Goal: Communication & Community: Answer question/provide support

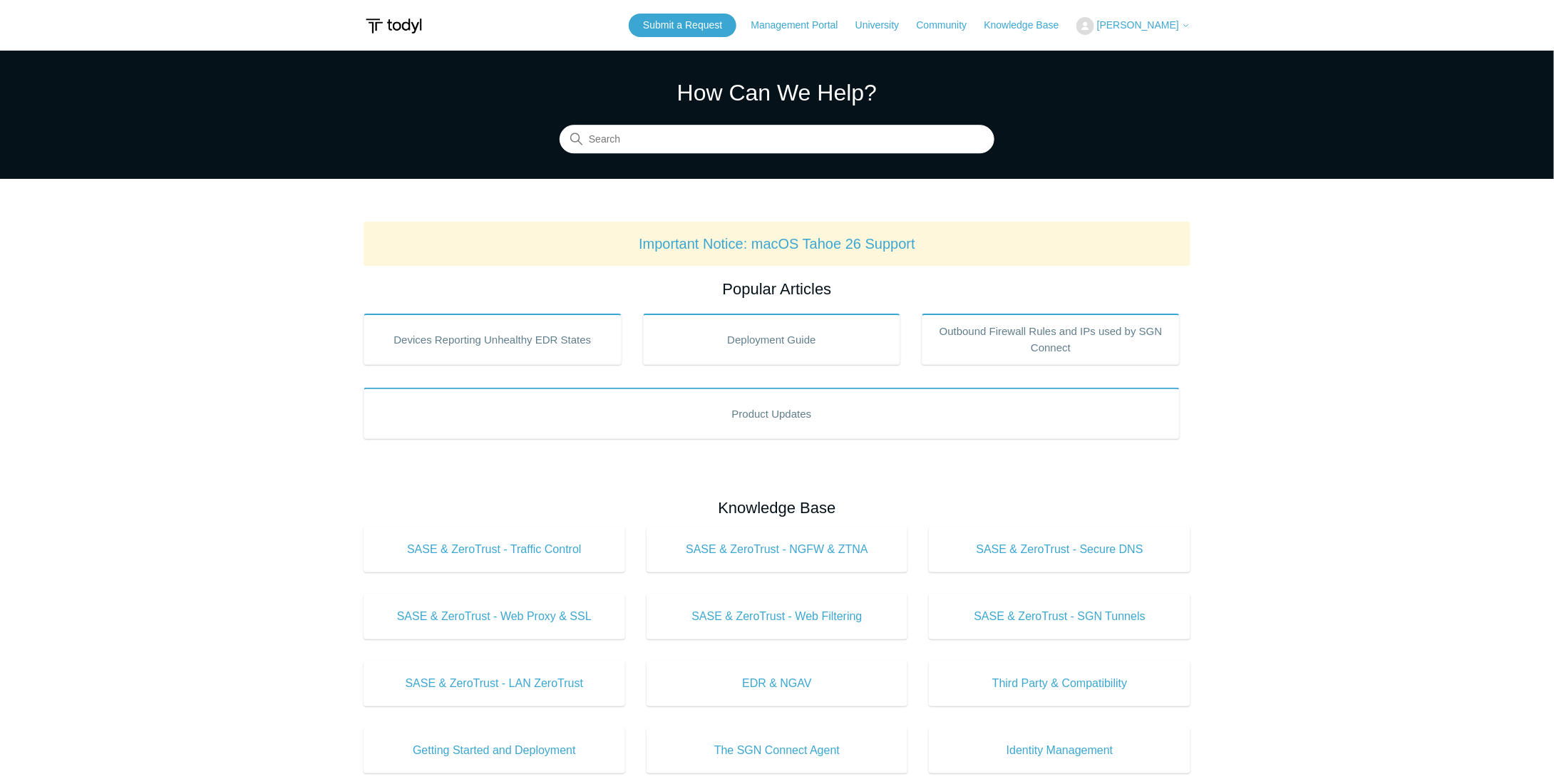
click at [1136, 20] on span "[PERSON_NAME]" at bounding box center [1138, 25] width 82 height 11
click at [1140, 45] on link "My Support Requests" at bounding box center [1146, 56] width 139 height 25
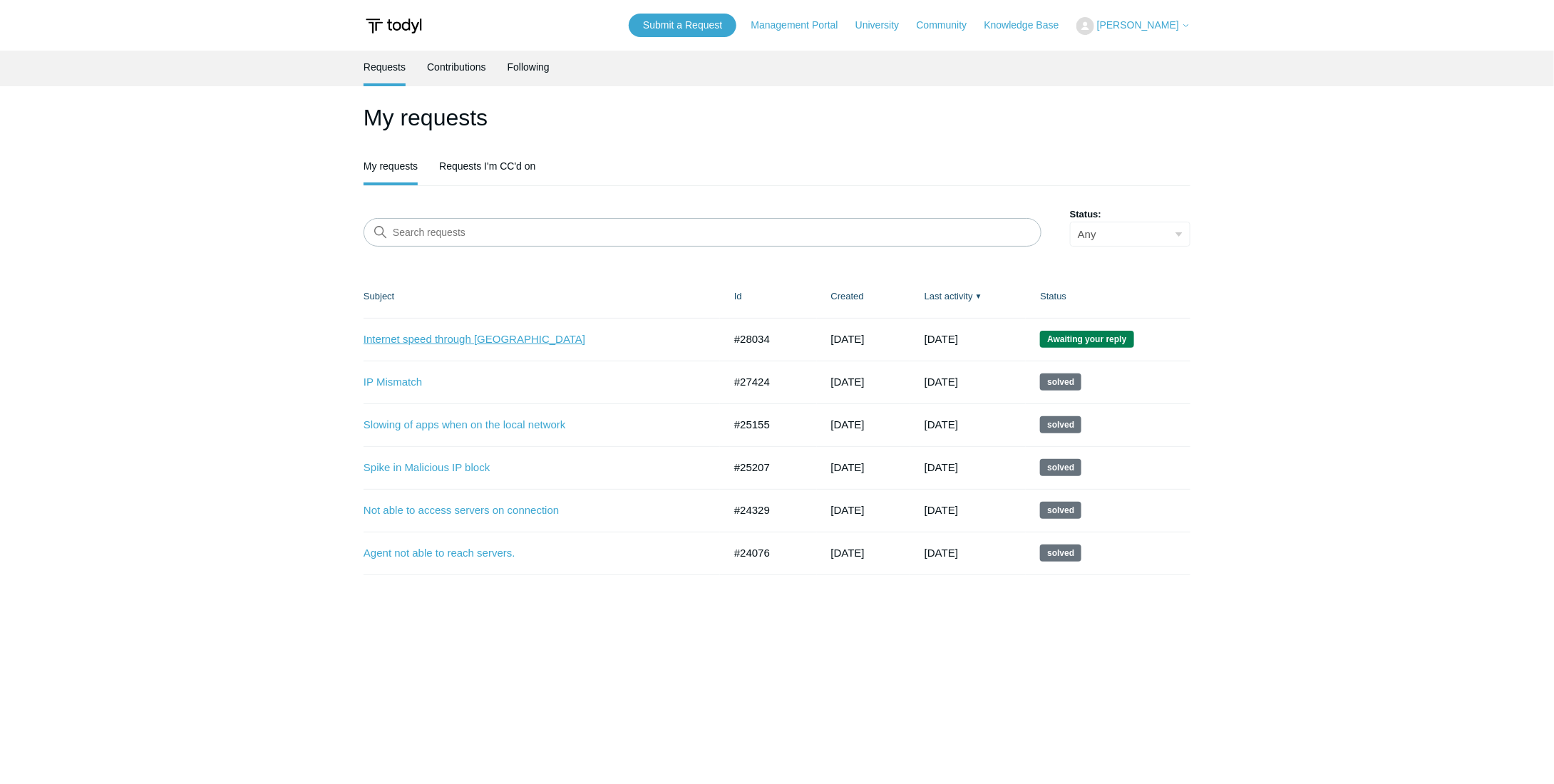
click at [451, 340] on link "Internet speed through [GEOGRAPHIC_DATA]" at bounding box center [533, 339] width 339 height 16
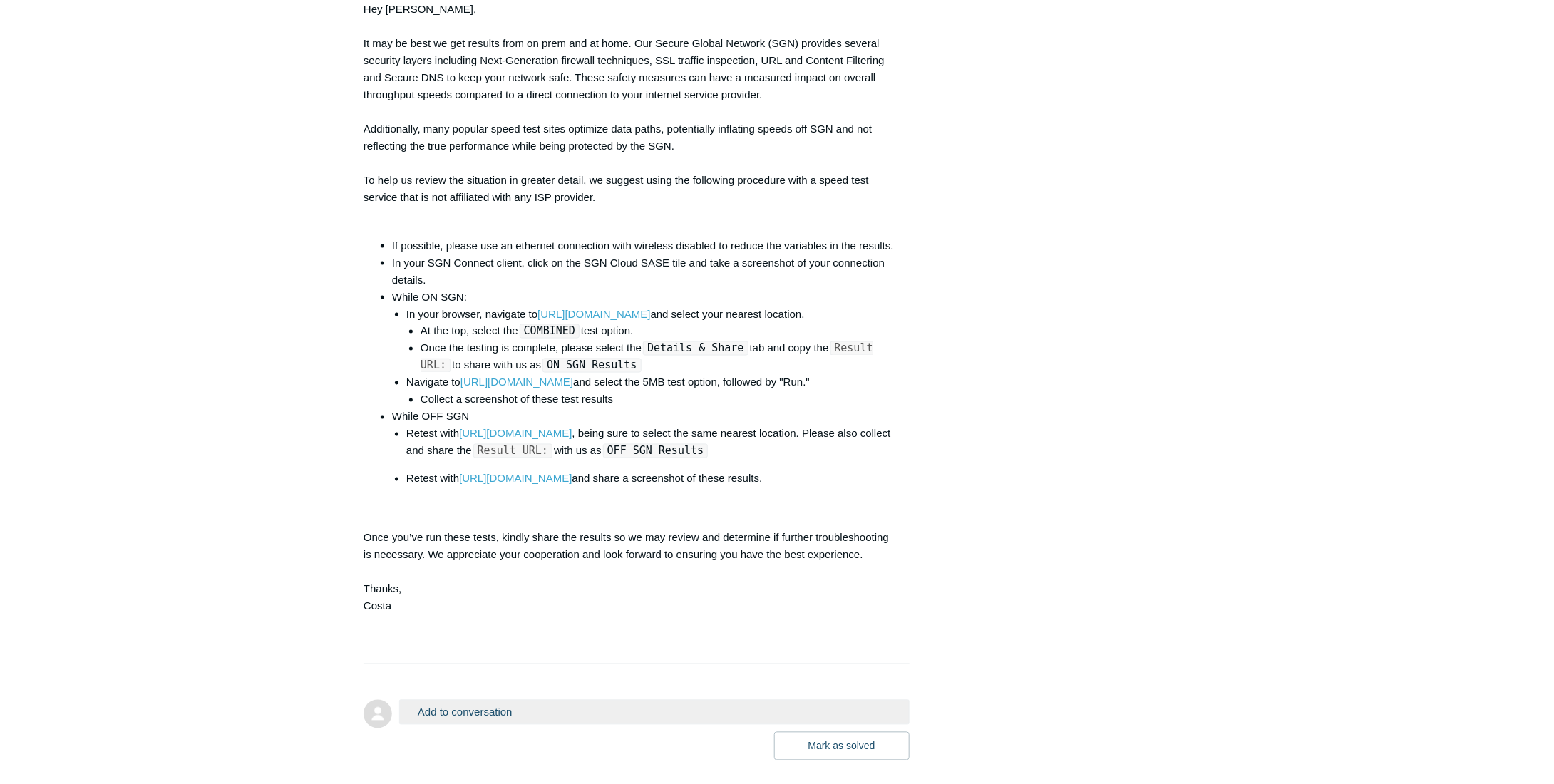
scroll to position [1068, 0]
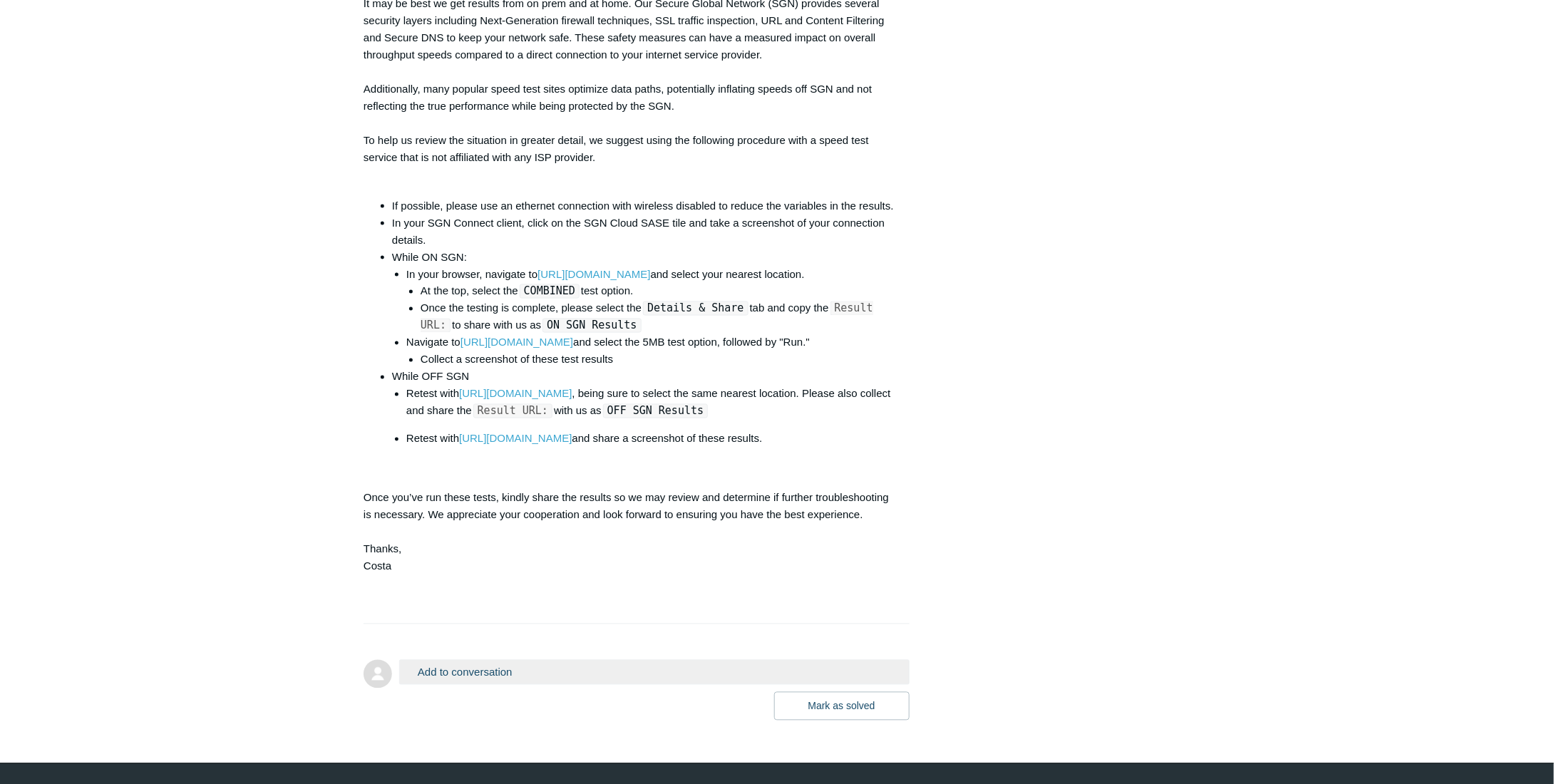
click at [455, 660] on button "Add to conversation" at bounding box center [654, 672] width 510 height 25
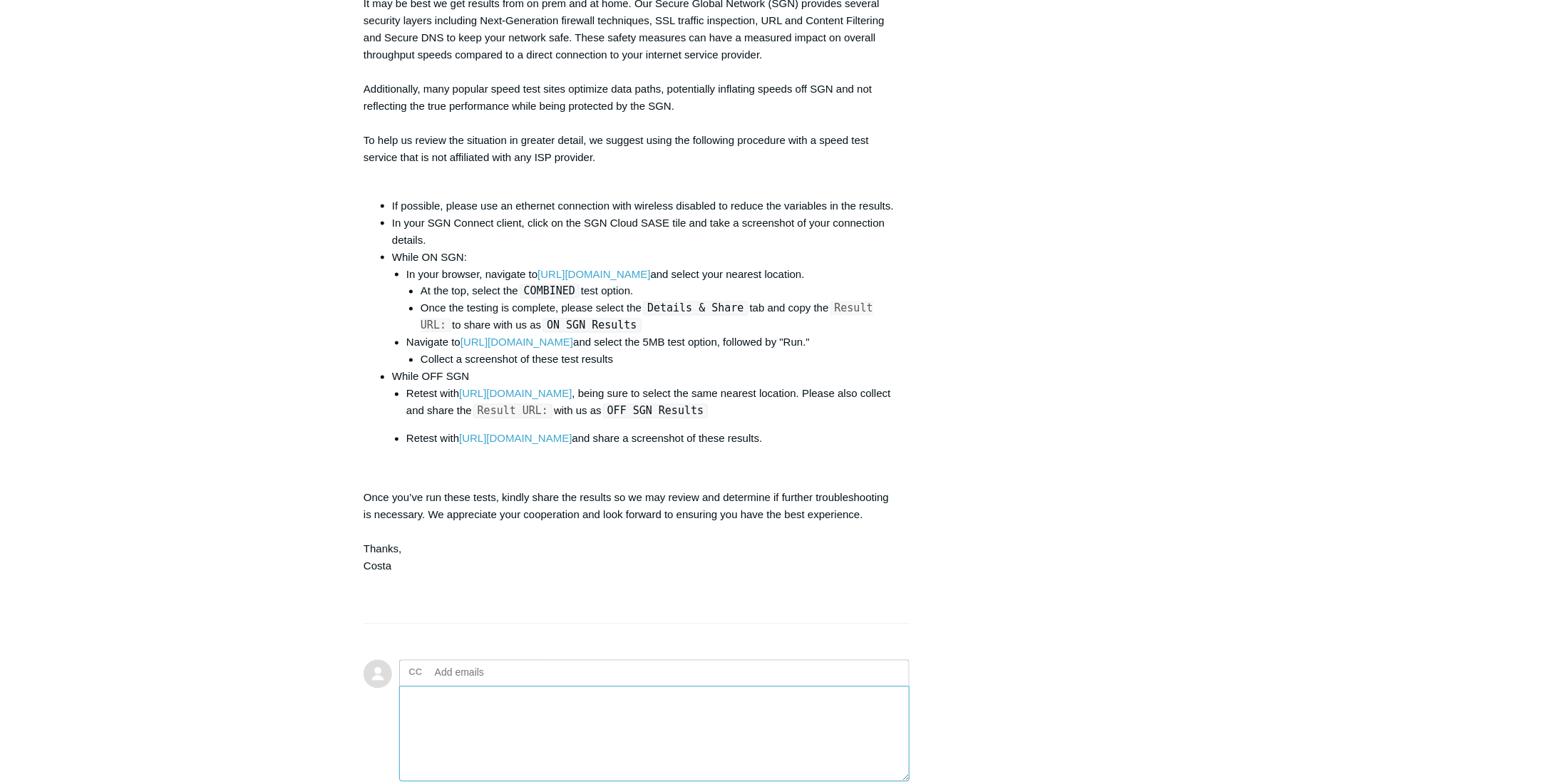
click at [471, 695] on textarea "Add your reply" at bounding box center [654, 734] width 510 height 96
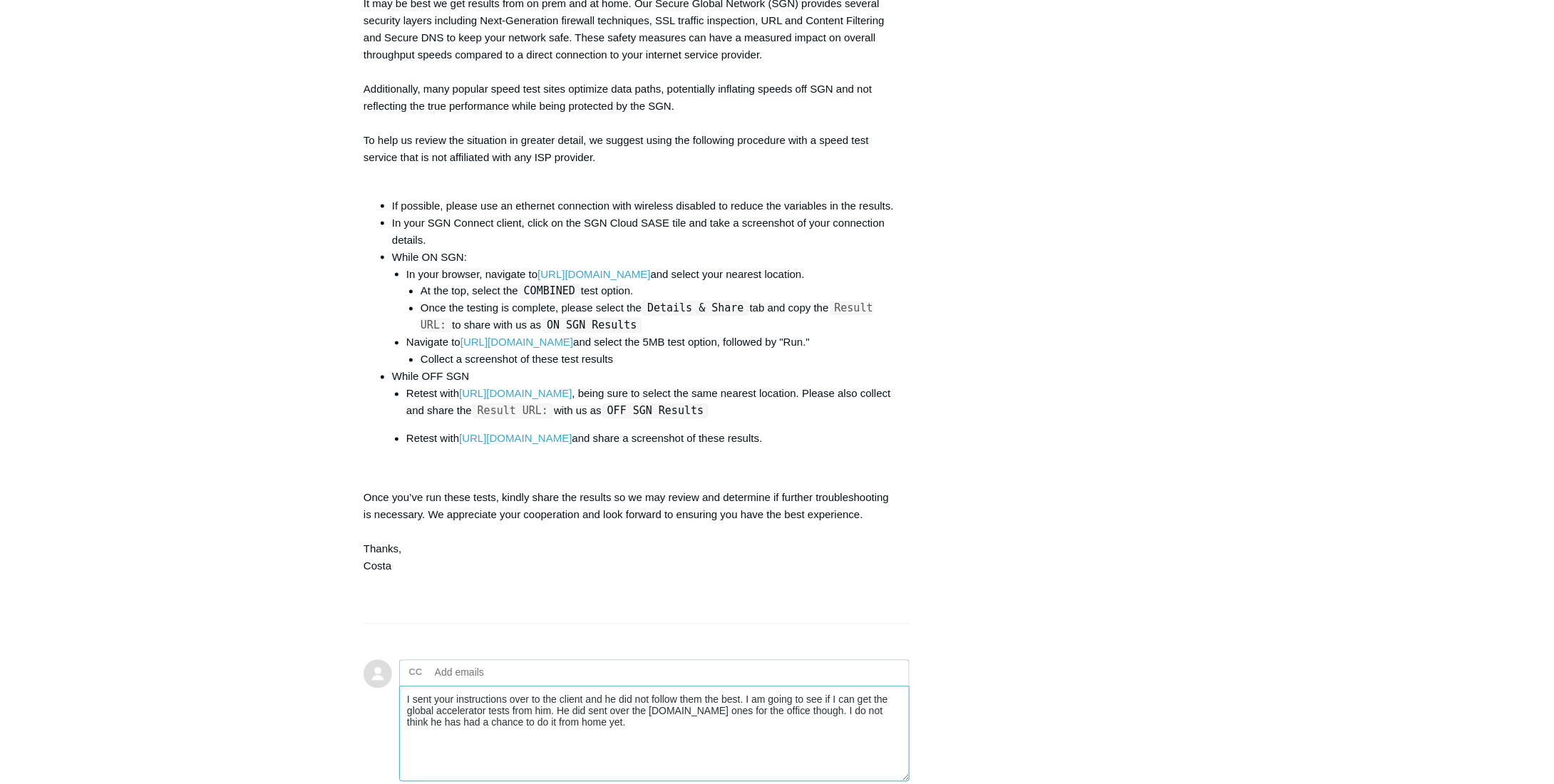
click at [497, 719] on textarea "I sent your instructions over to the client and he did not follow them the best…" at bounding box center [654, 734] width 510 height 96
paste textarea "https://testmy.net/db/Oc876H5qV.1Nw0j8Osy"
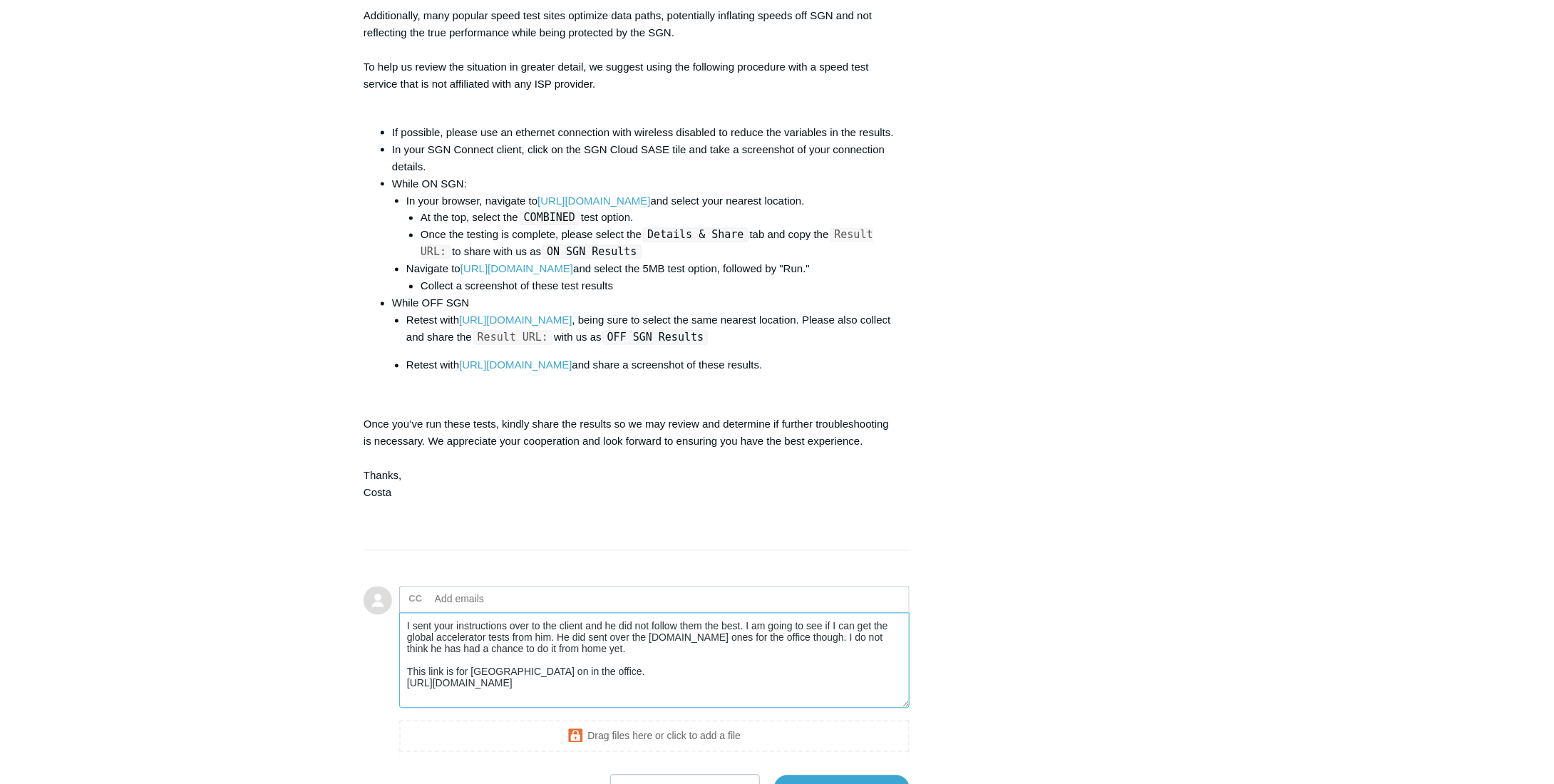
scroll to position [1225, 0]
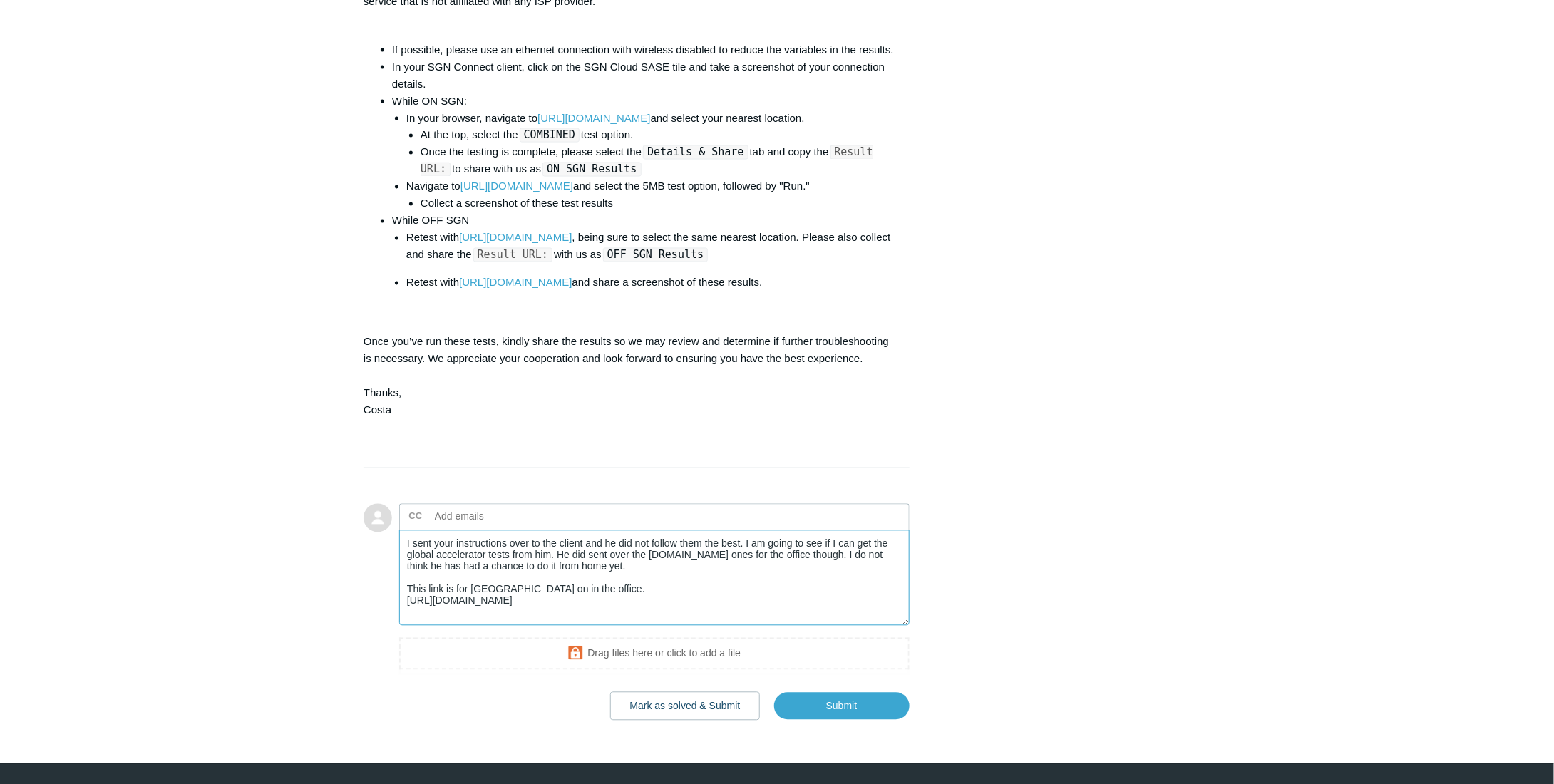
click at [470, 588] on textarea "I sent your instructions over to the client and he did not follow them the best…" at bounding box center [654, 578] width 510 height 96
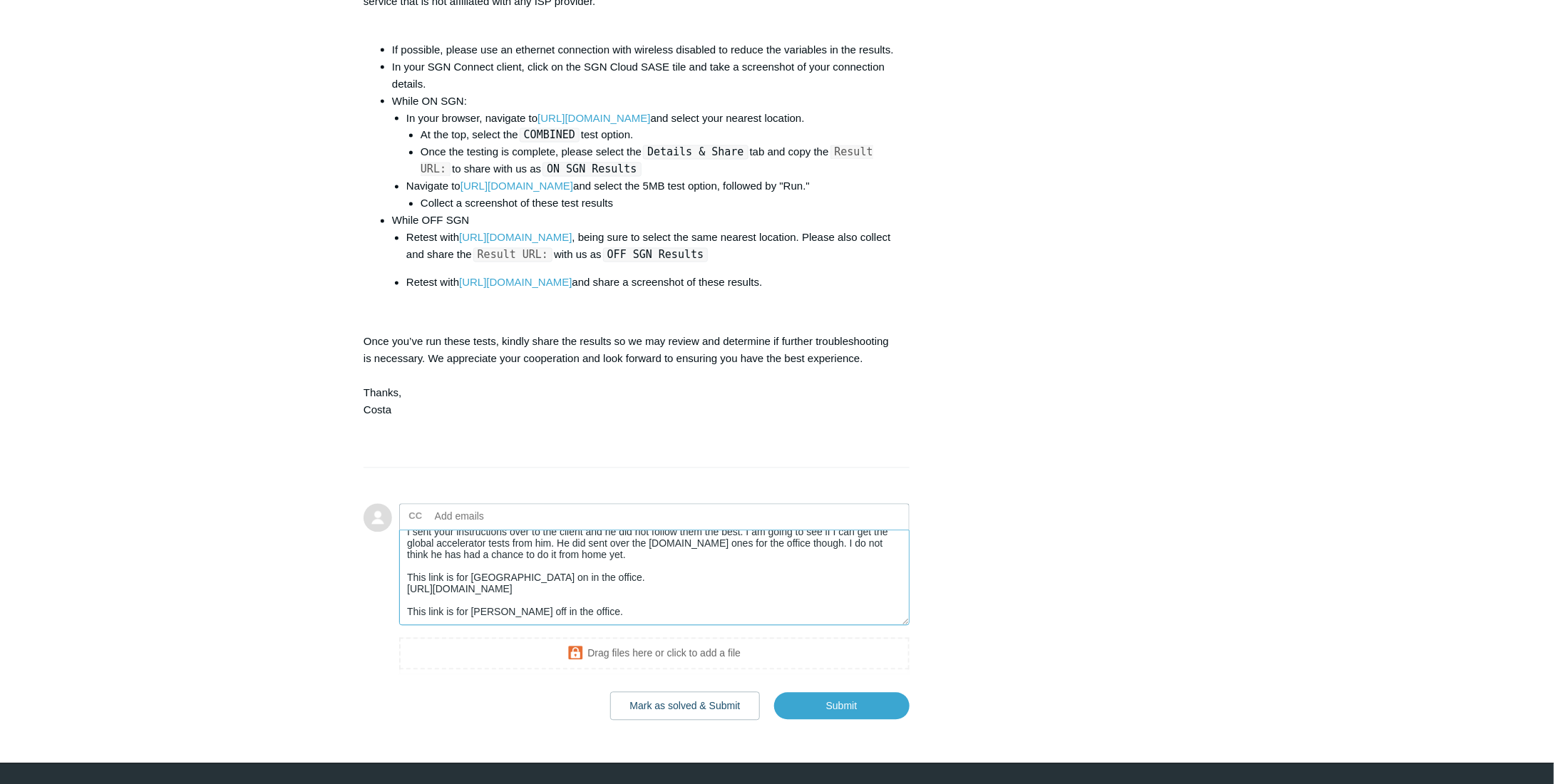
click at [477, 582] on textarea "I sent your instructions over to the client and he did not follow them the best…" at bounding box center [654, 578] width 510 height 96
paste textarea "https://testmy.net/db/vbIYE7NXk.8gROjxyyW"
type textarea "I sent your instructions over to the client and he did not follow them the best…"
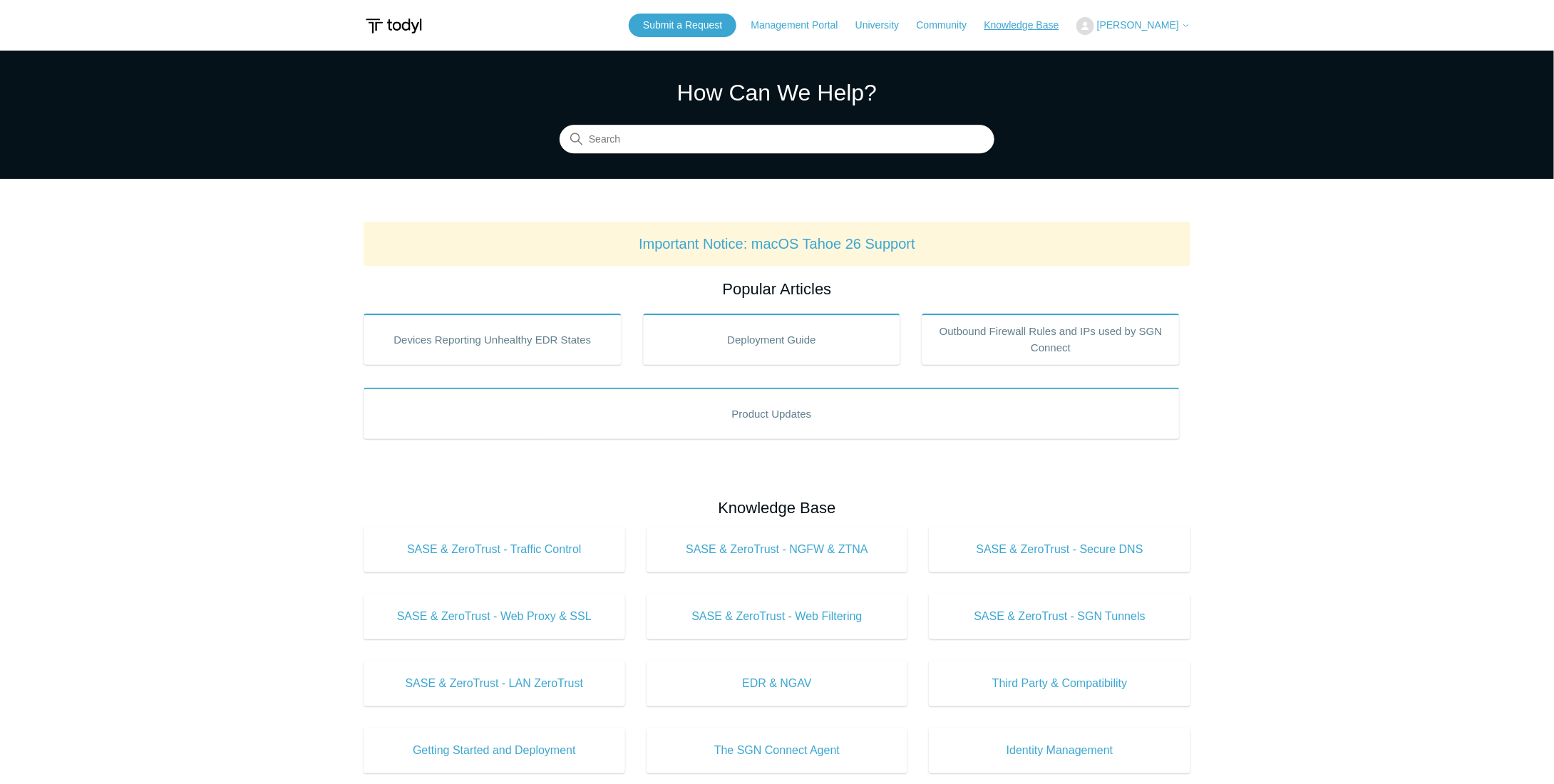
click at [1033, 32] on link "Knowledge Base" at bounding box center [1028, 25] width 89 height 15
click at [1125, 21] on span "[PERSON_NAME]" at bounding box center [1138, 25] width 82 height 11
click at [1141, 54] on link "My Support Requests" at bounding box center [1146, 56] width 139 height 25
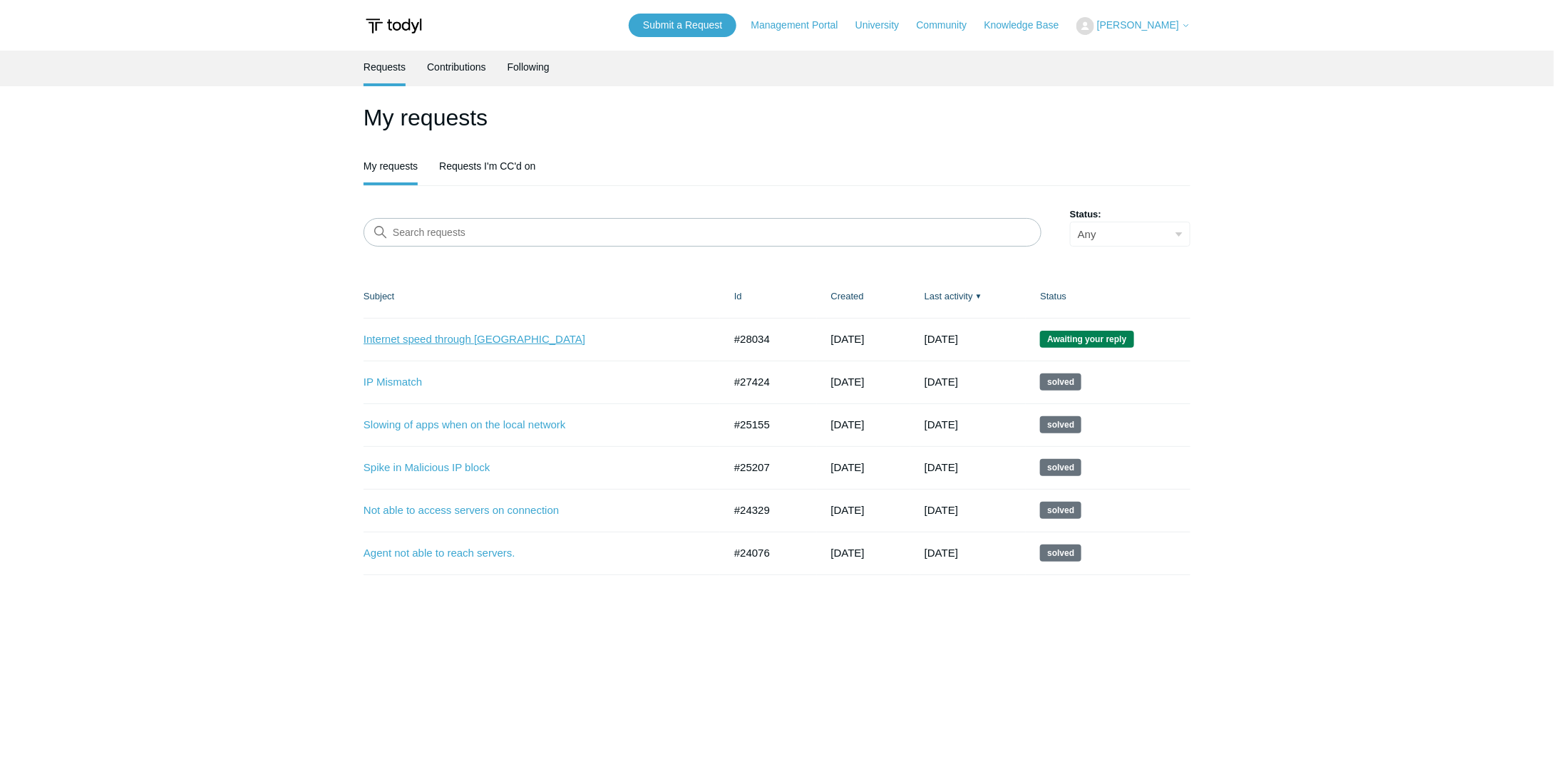
click at [458, 334] on link "Internet speed through [GEOGRAPHIC_DATA]" at bounding box center [533, 339] width 339 height 16
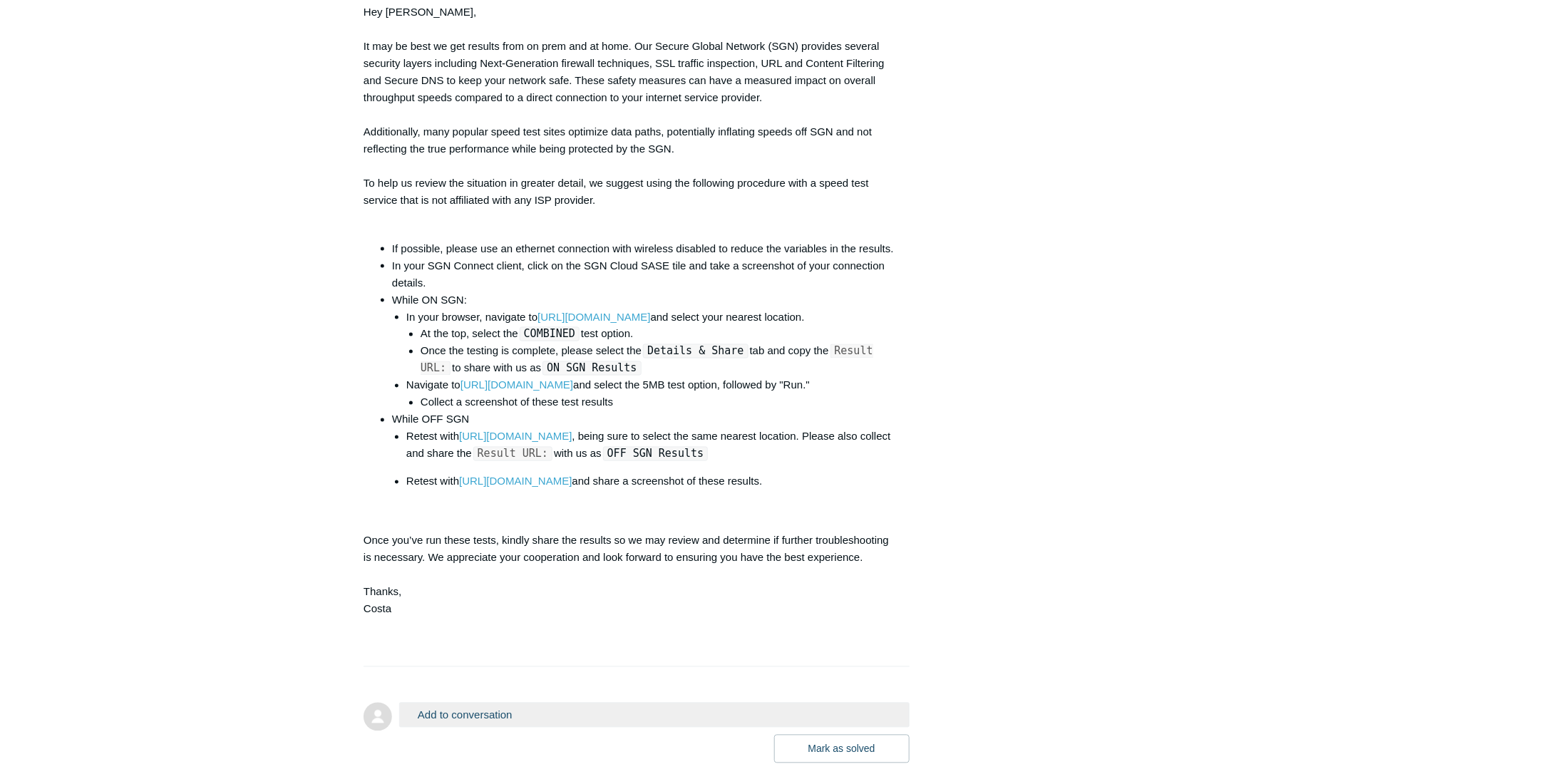
scroll to position [1068, 0]
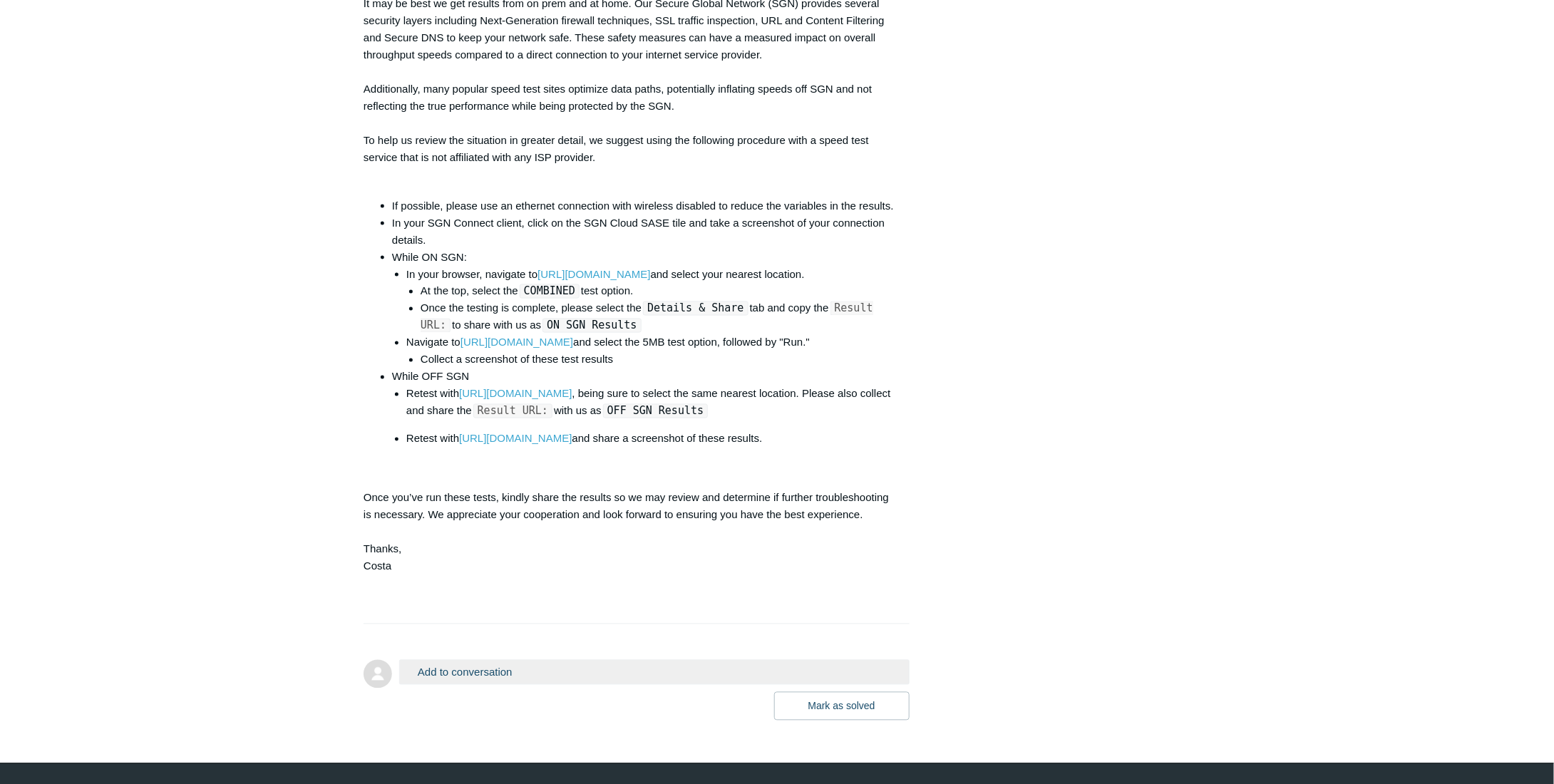
click at [477, 660] on button "Add to conversation" at bounding box center [654, 672] width 510 height 25
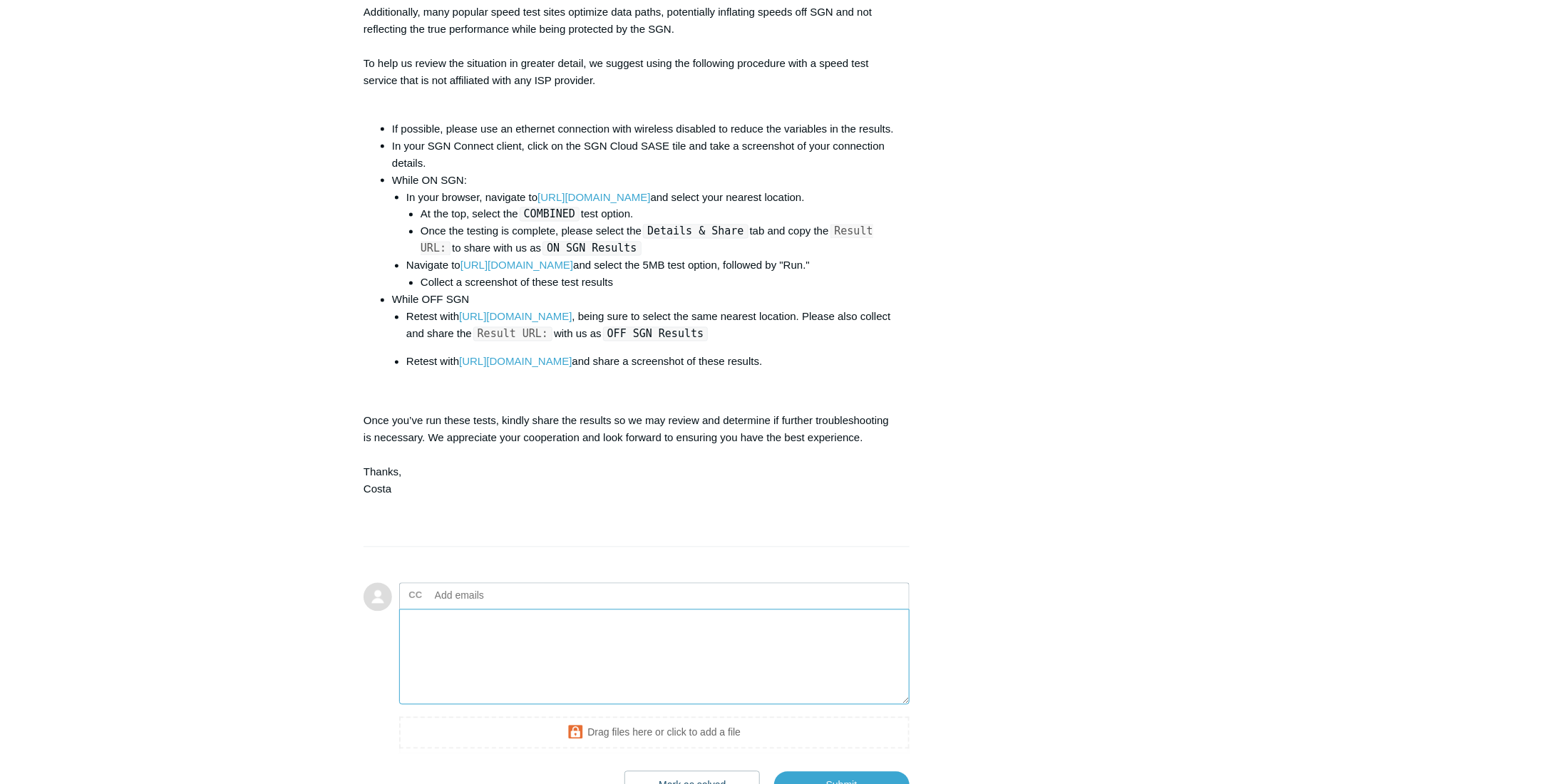
scroll to position [1211, 0]
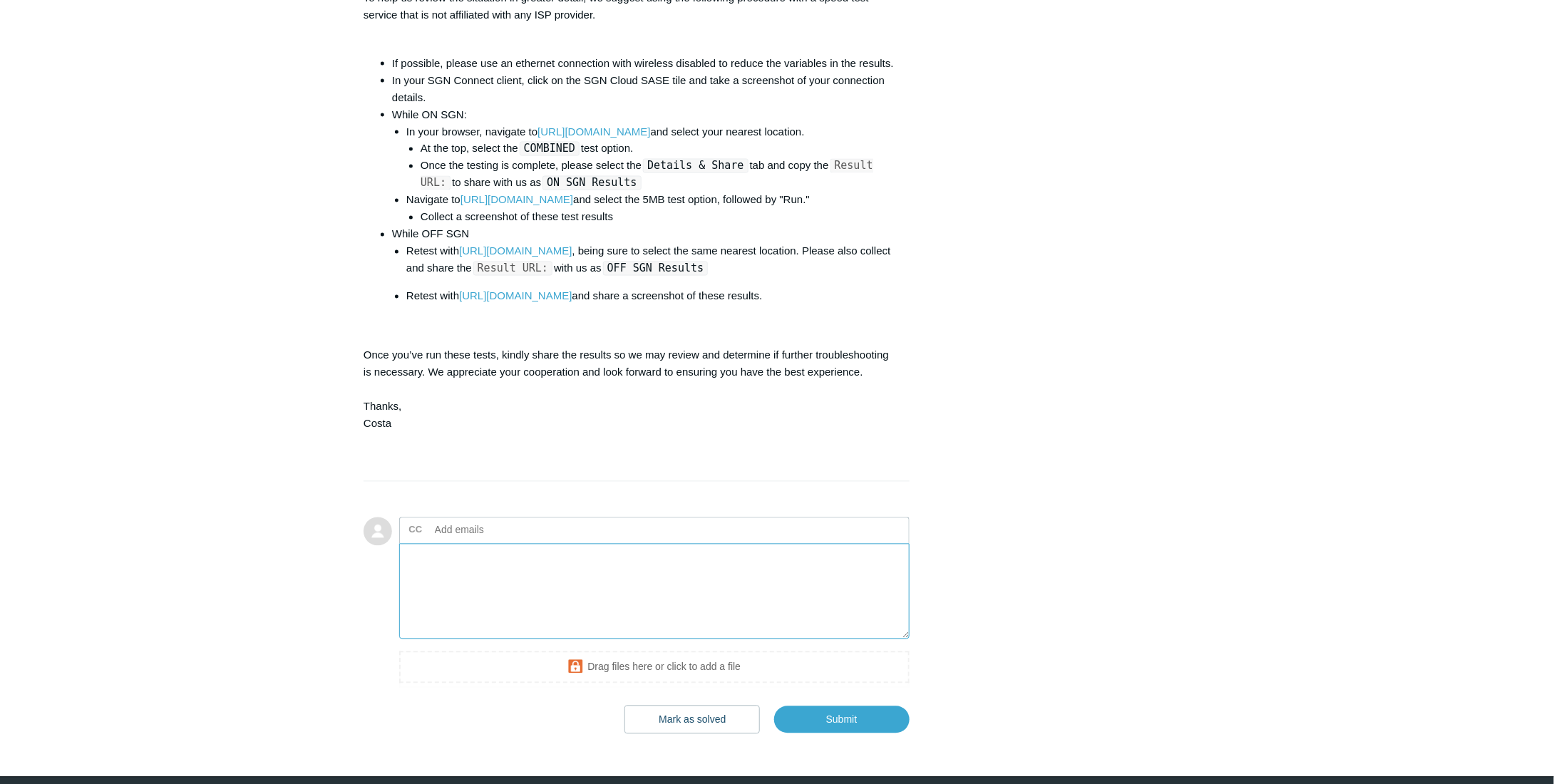
click at [492, 544] on textarea "Add your reply" at bounding box center [654, 591] width 510 height 96
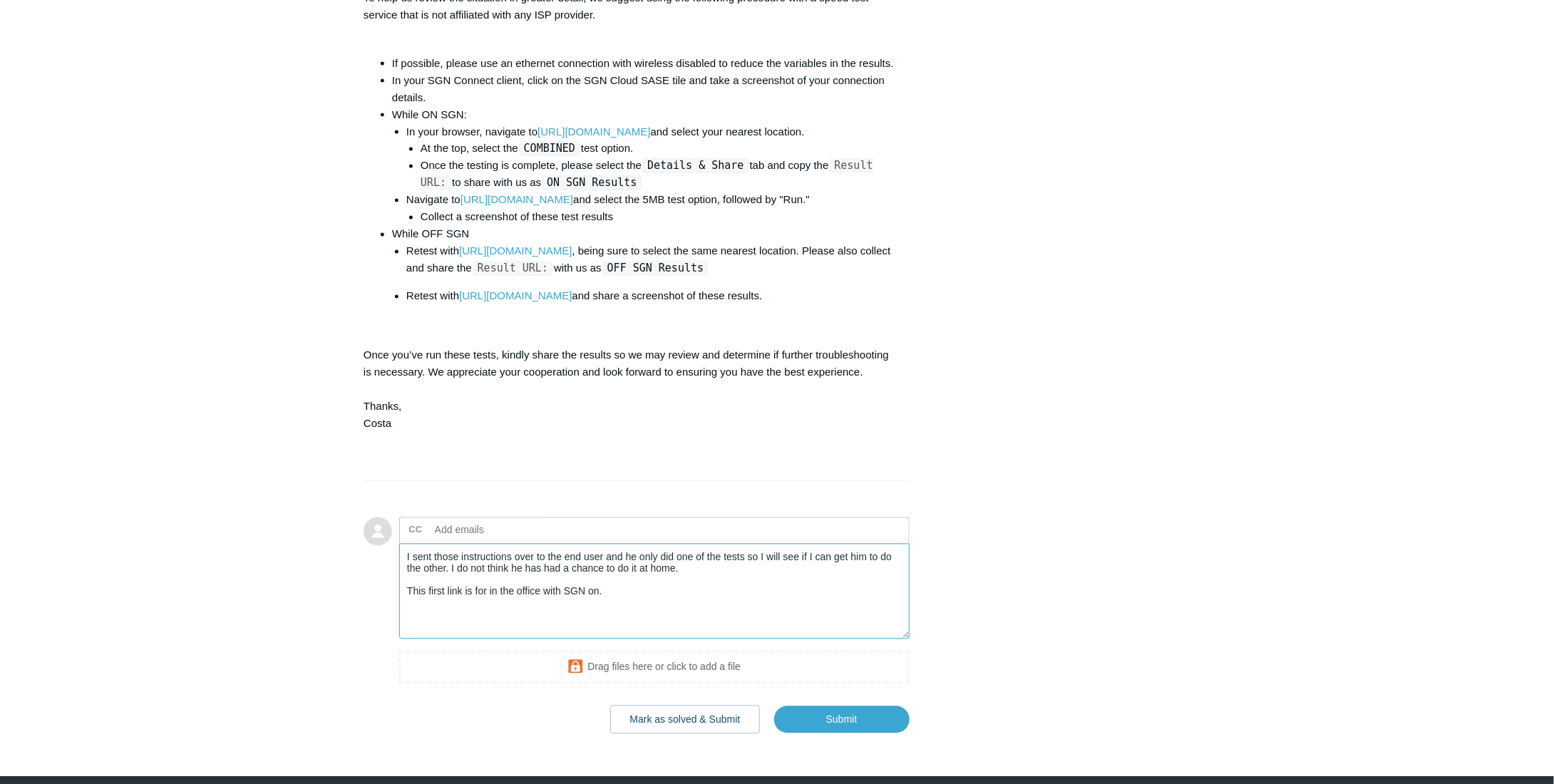
paste textarea "[URL][DOMAIN_NAME]"
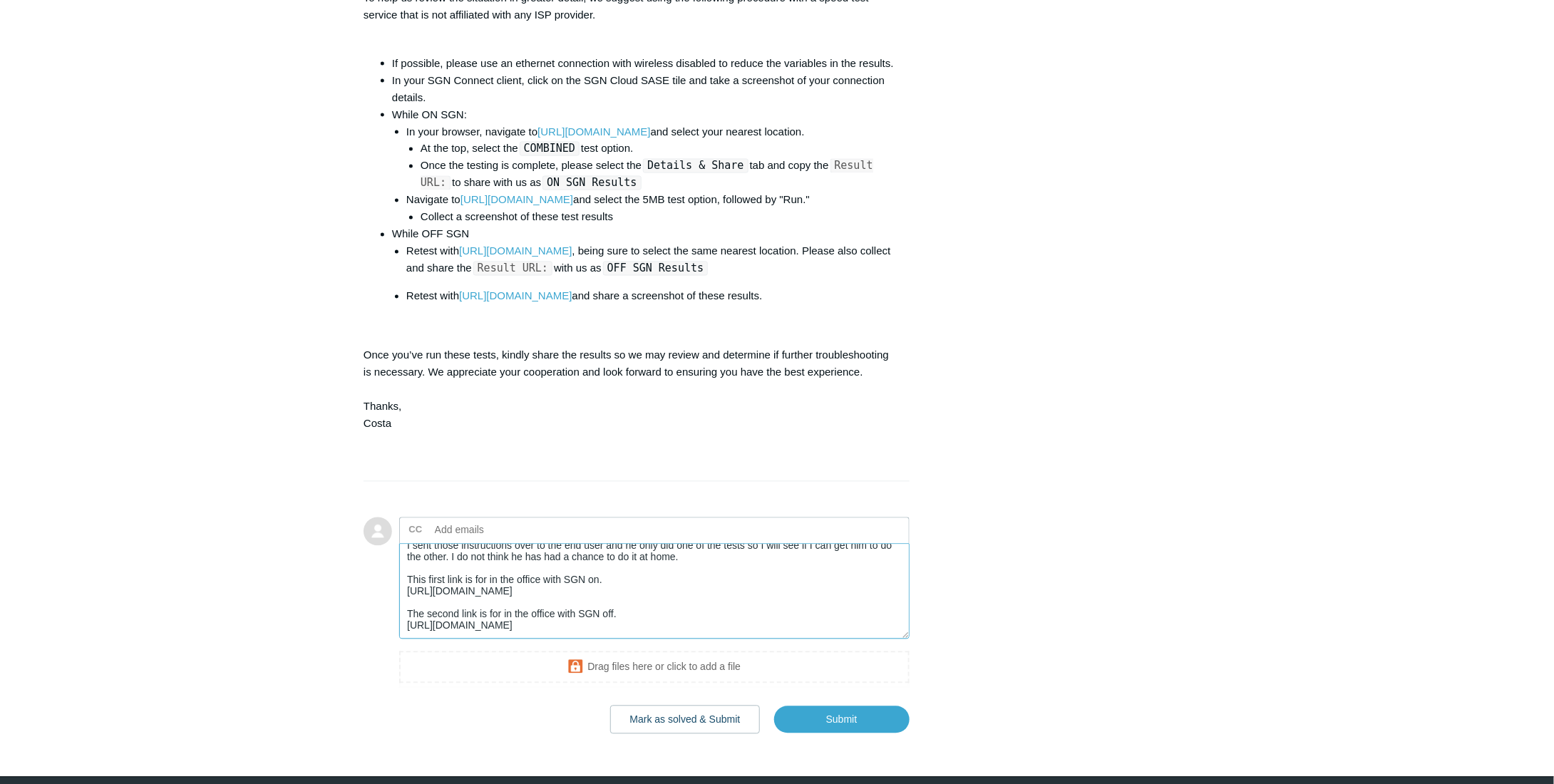
scroll to position [27, 0]
click at [643, 581] on textarea "I sent those instructions over to the end user and he only did one of the tests…" at bounding box center [654, 591] width 510 height 96
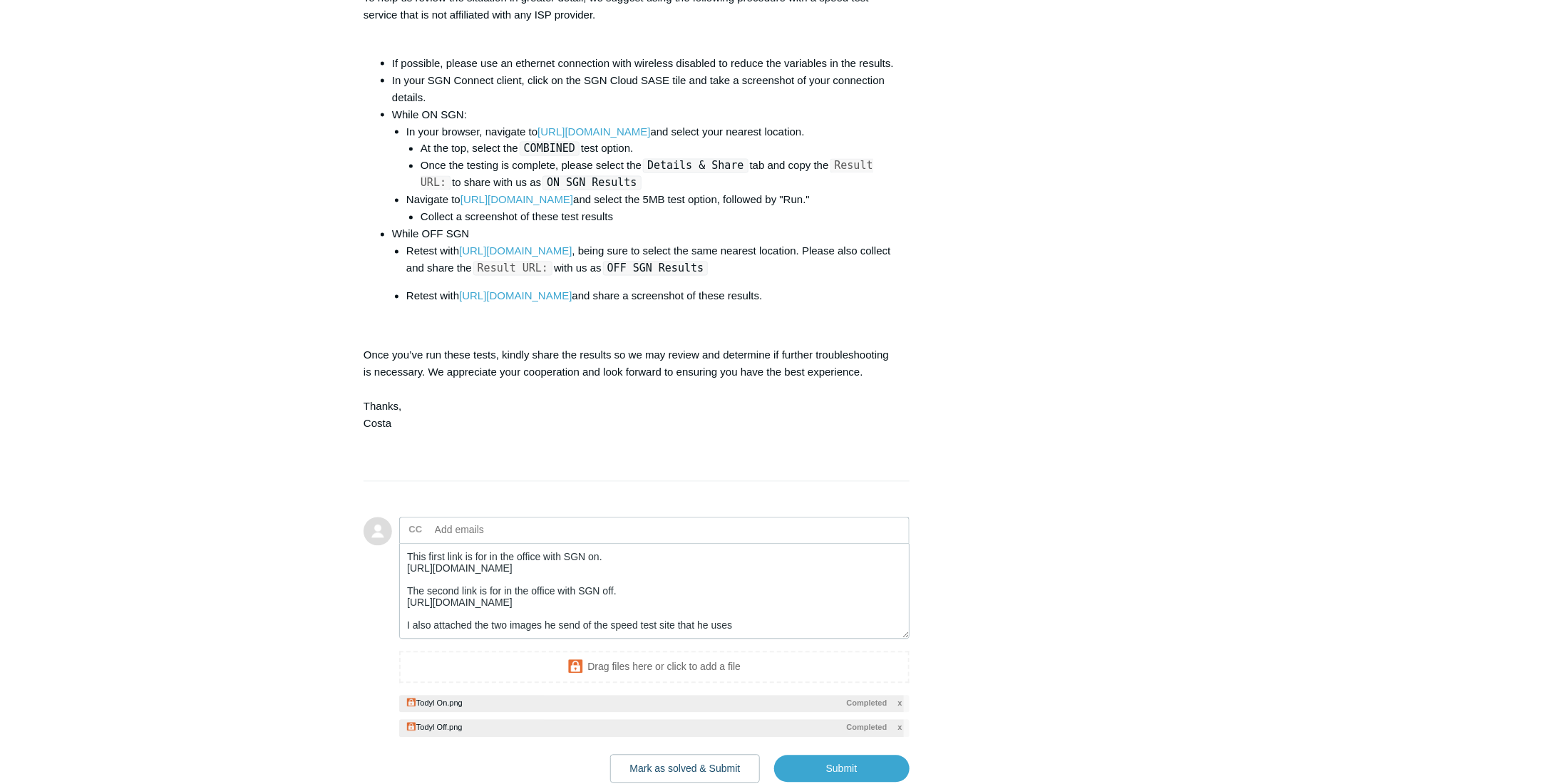
scroll to position [0, 0]
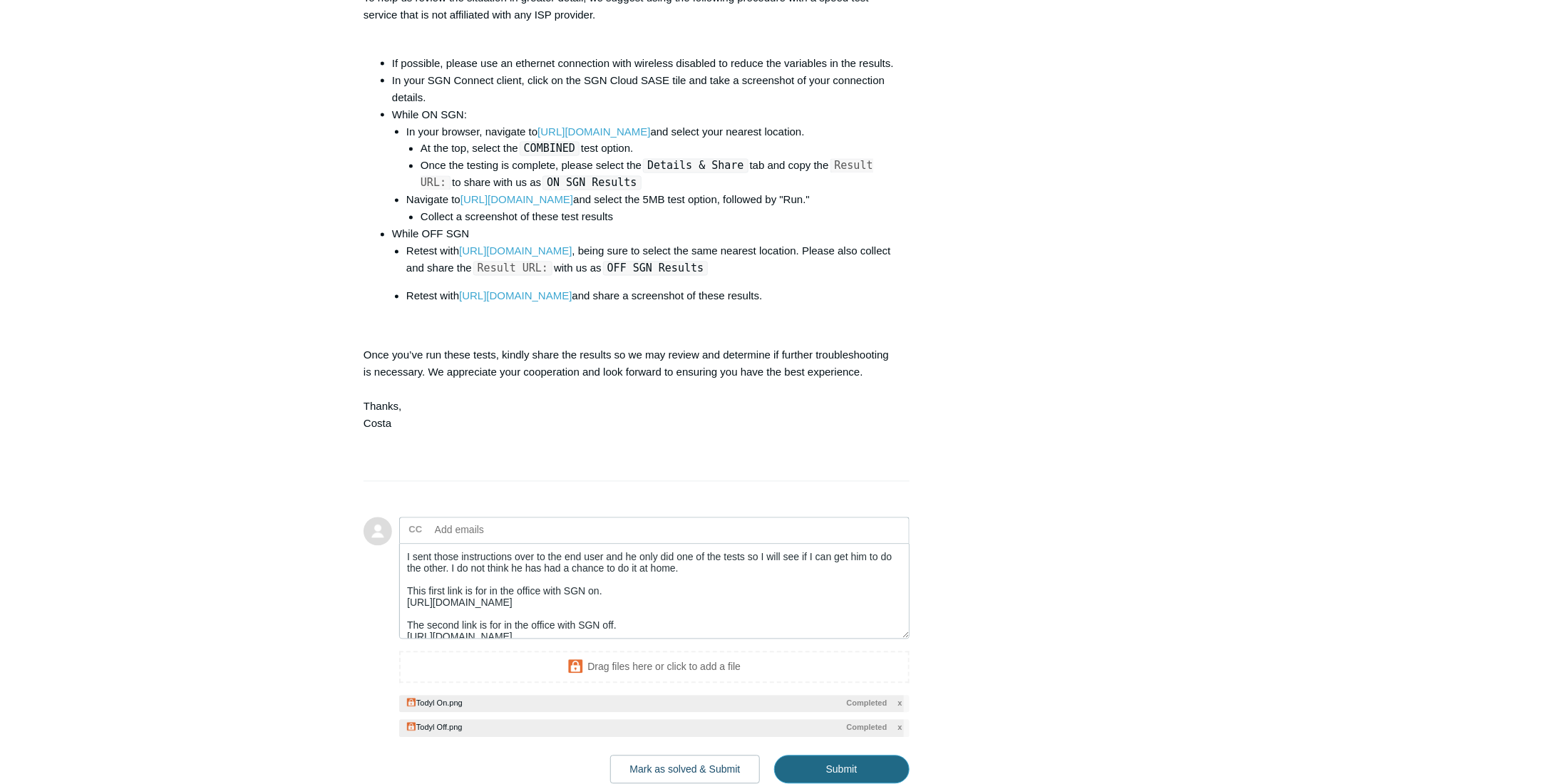
click at [827, 755] on input "Submit" at bounding box center [841, 769] width 135 height 28
type textarea "I sent those instructions over to the end user and he only did one of the tests…"
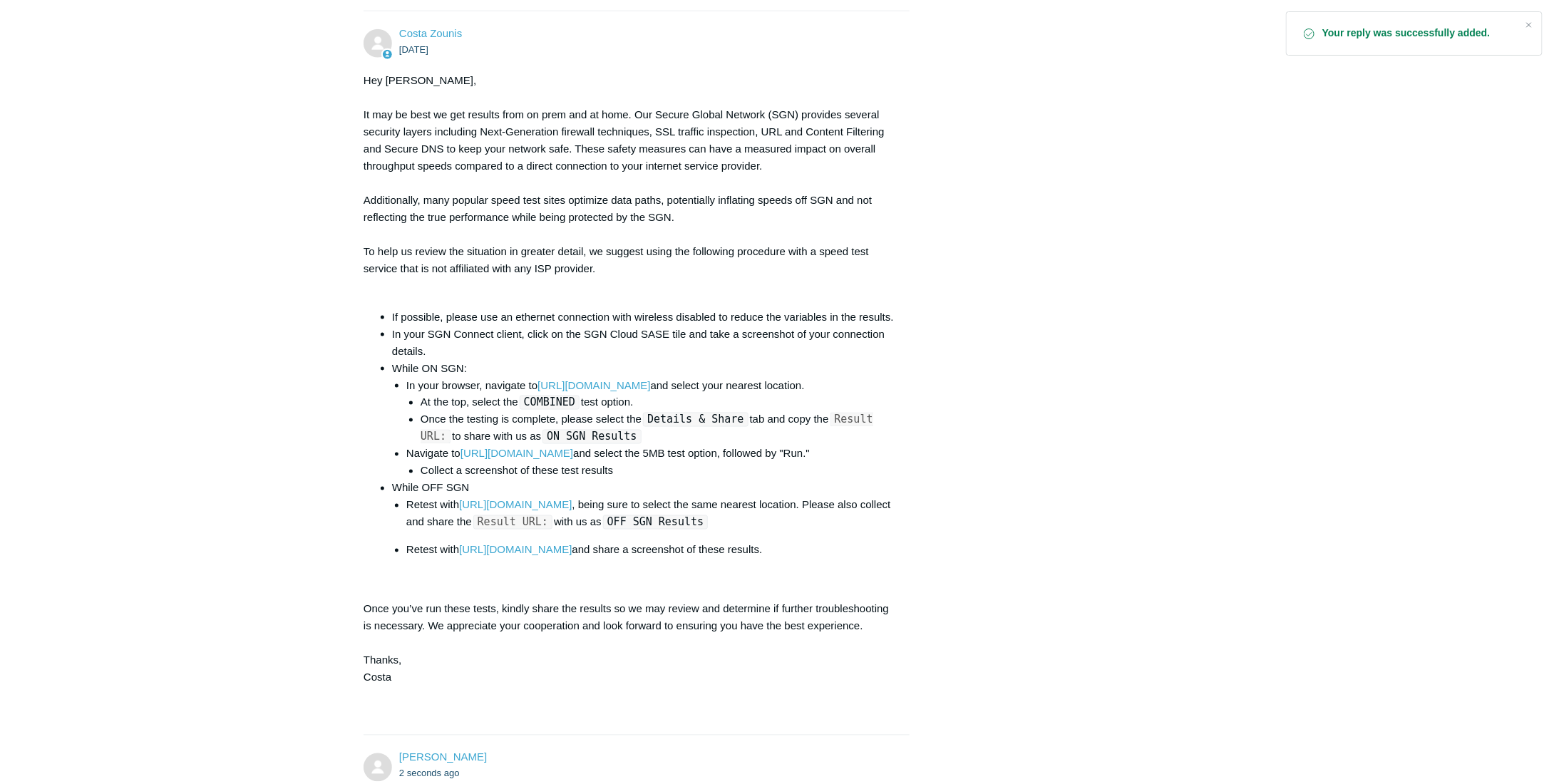
scroll to position [998, 0]
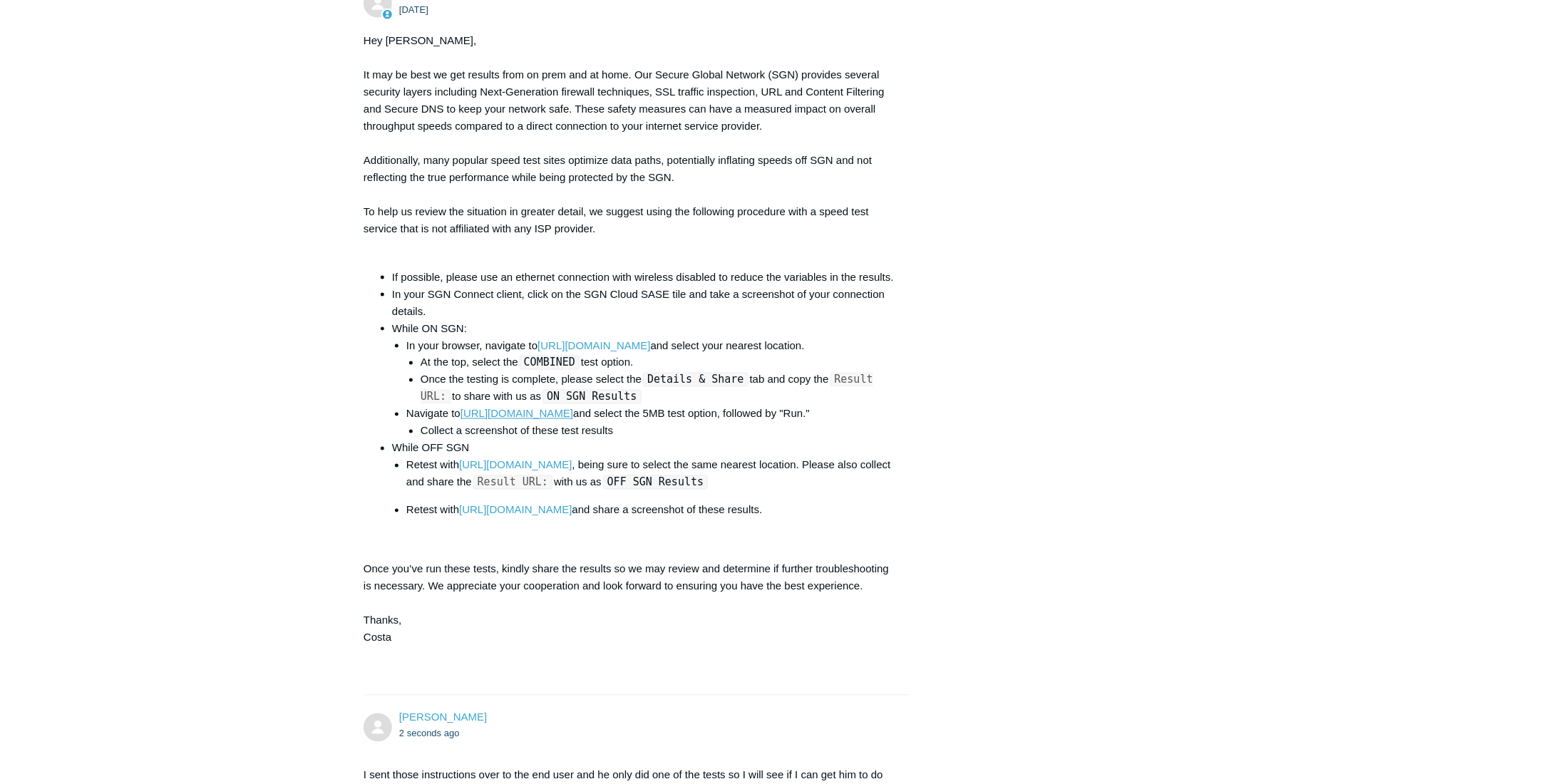
drag, startPoint x: 650, startPoint y: 378, endPoint x: 465, endPoint y: 384, distance: 185.1
click at [465, 405] on li "Navigate to [URL][DOMAIN_NAME] and select the 5MB test option, followed by "Run…" at bounding box center [650, 422] width 489 height 34
copy link "[URL][DOMAIN_NAME]"
